Goal: Navigation & Orientation: Find specific page/section

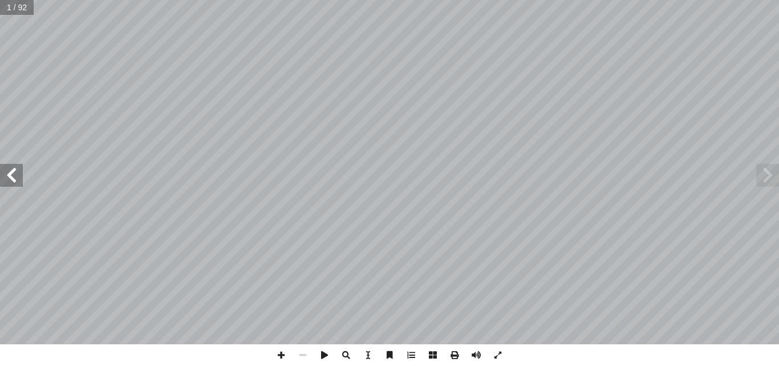
click at [5, 184] on span at bounding box center [11, 175] width 23 height 23
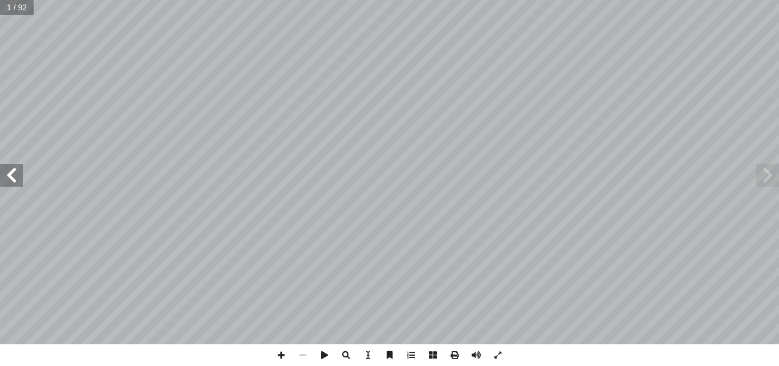
click at [5, 184] on span at bounding box center [11, 175] width 23 height 23
click at [615, 0] on html "الصفحة الرئيسية الصف الأول الصف الثاني الصف الثالث الصف الرابع الصف الخامس الصف…" at bounding box center [389, 52] width 779 height 104
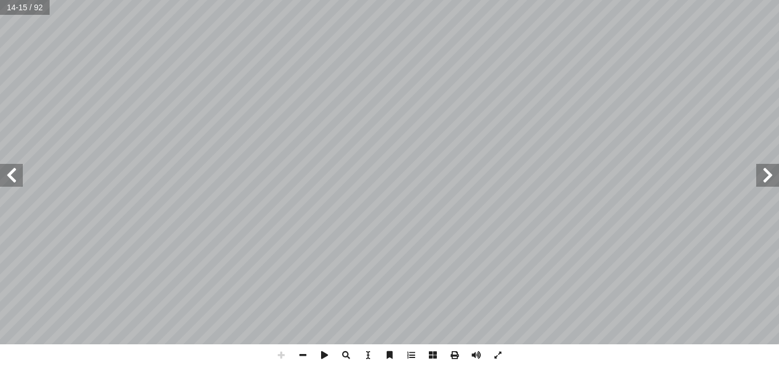
click at [715, 0] on html "الصفحة الرئيسية الصف الأول الصف الثاني الصف الثالث الصف الرابع الصف الخامس الصف…" at bounding box center [389, 52] width 779 height 104
